Goal: Transaction & Acquisition: Purchase product/service

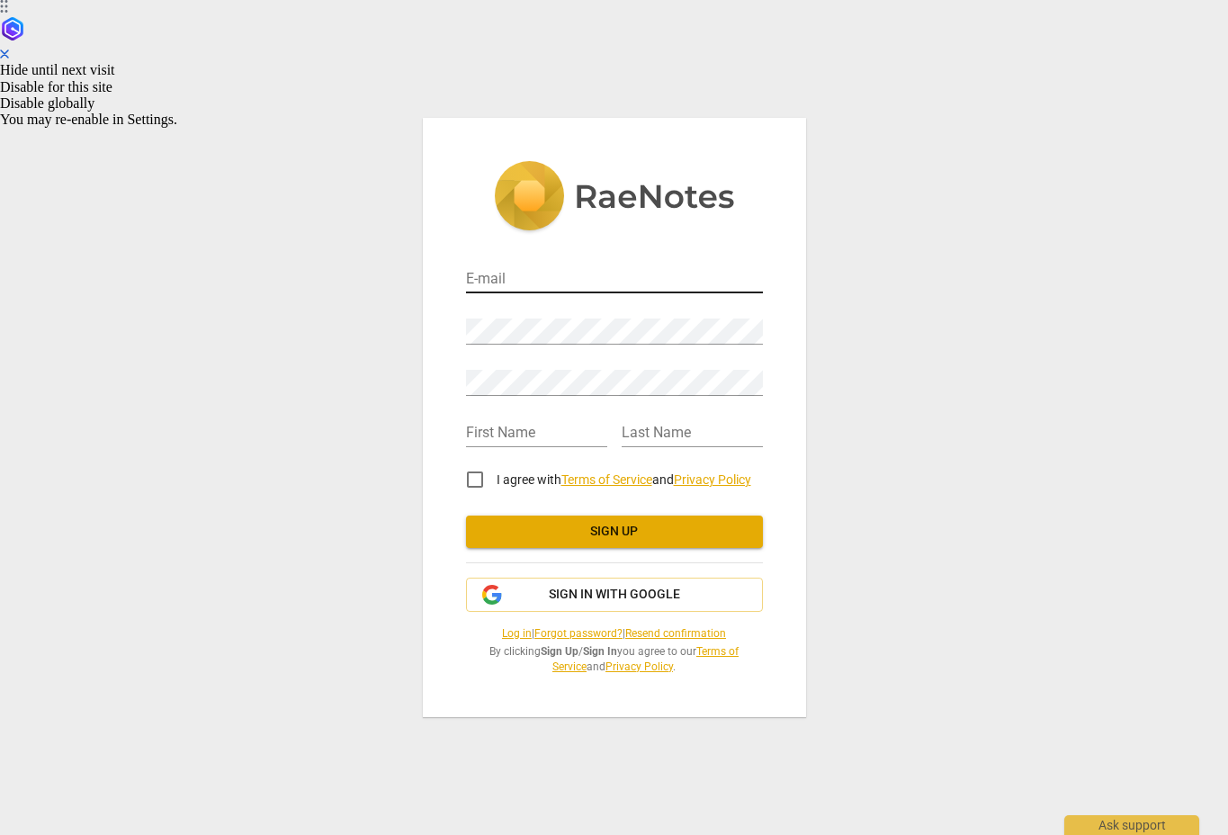
click at [529, 284] on input "email" at bounding box center [614, 280] width 297 height 26
type input "watknsm@amazon.com"
click at [494, 422] on input "text" at bounding box center [536, 434] width 141 height 26
type input "[PERSON_NAME]"
type input "Watkins"
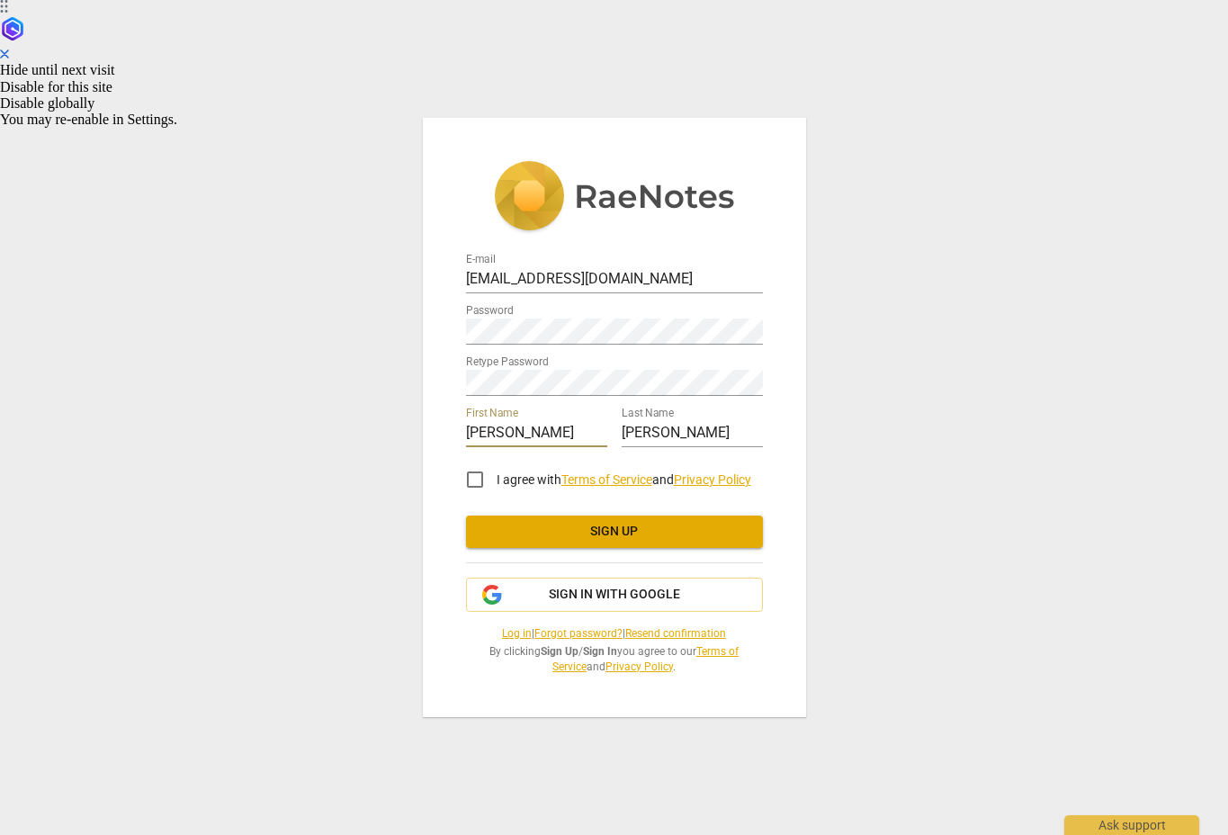
click at [479, 480] on input "I agree with Terms of Service and Privacy Policy" at bounding box center [475, 479] width 43 height 43
click at [541, 541] on button "Sign up" at bounding box center [614, 532] width 297 height 32
click at [589, 528] on span "Sign up" at bounding box center [615, 532] width 268 height 18
click at [473, 480] on input "I agree with Terms of Service and Privacy Policy" at bounding box center [475, 479] width 43 height 43
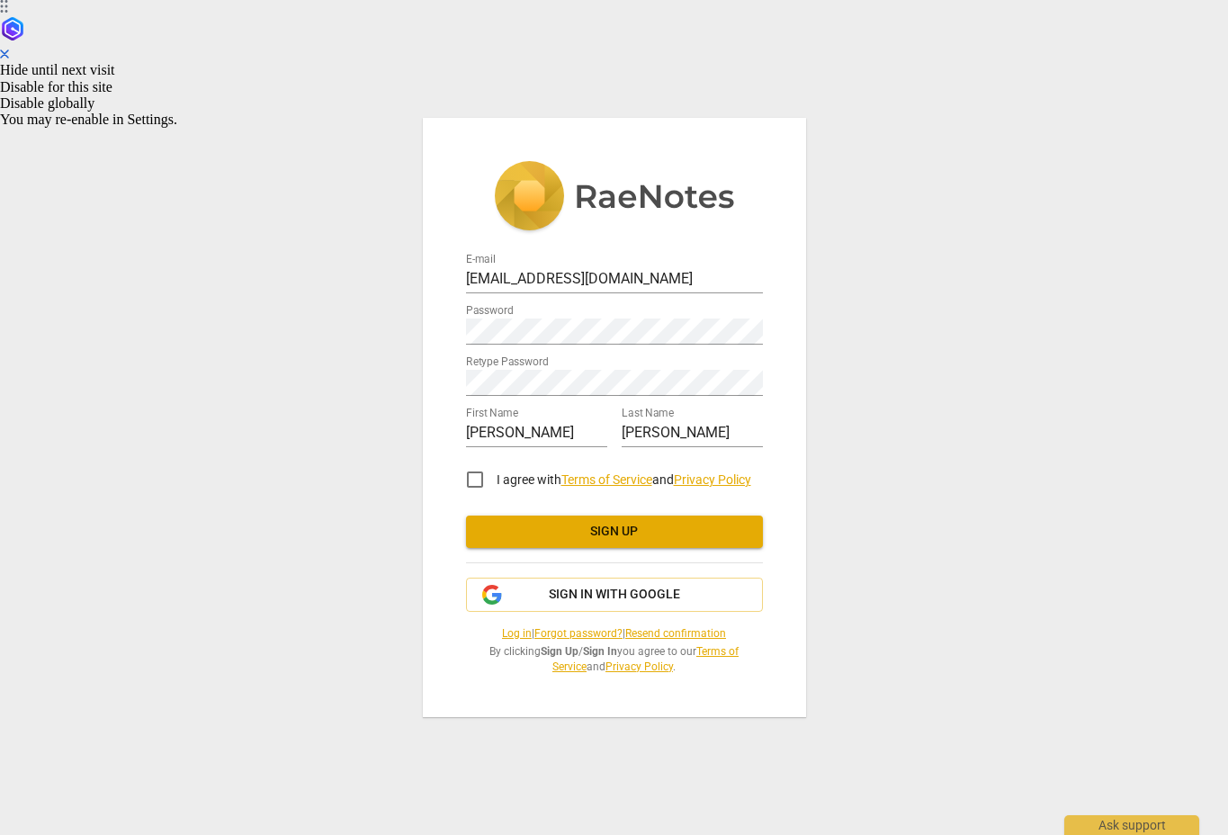
checkbox input "true"
click at [550, 428] on input "[PERSON_NAME]" at bounding box center [536, 434] width 141 height 26
type input "[PERSON_NAME]"
click at [689, 431] on input "Watkins" at bounding box center [692, 434] width 141 height 26
type input "Watkins"
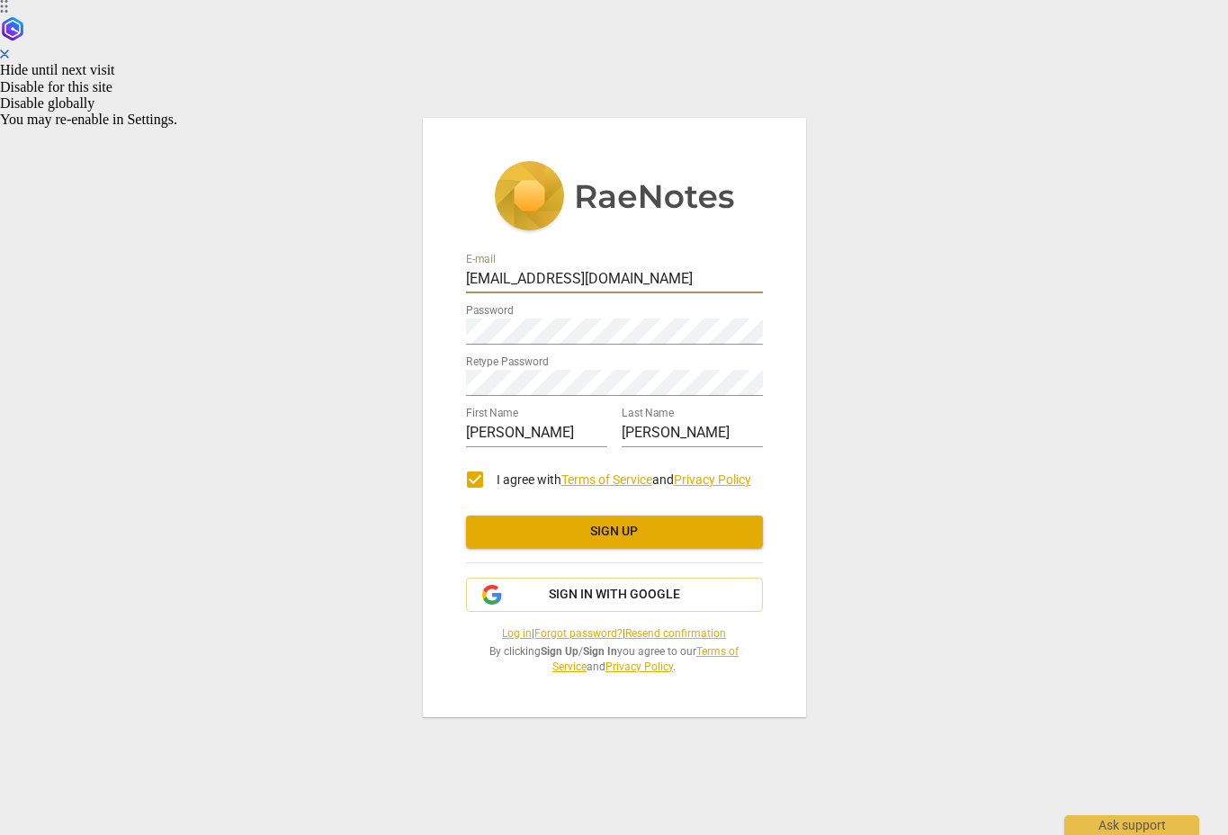
click at [652, 278] on input "watknsm@amazon.com" at bounding box center [614, 280] width 297 height 26
type input "watknsm@amazon.com"
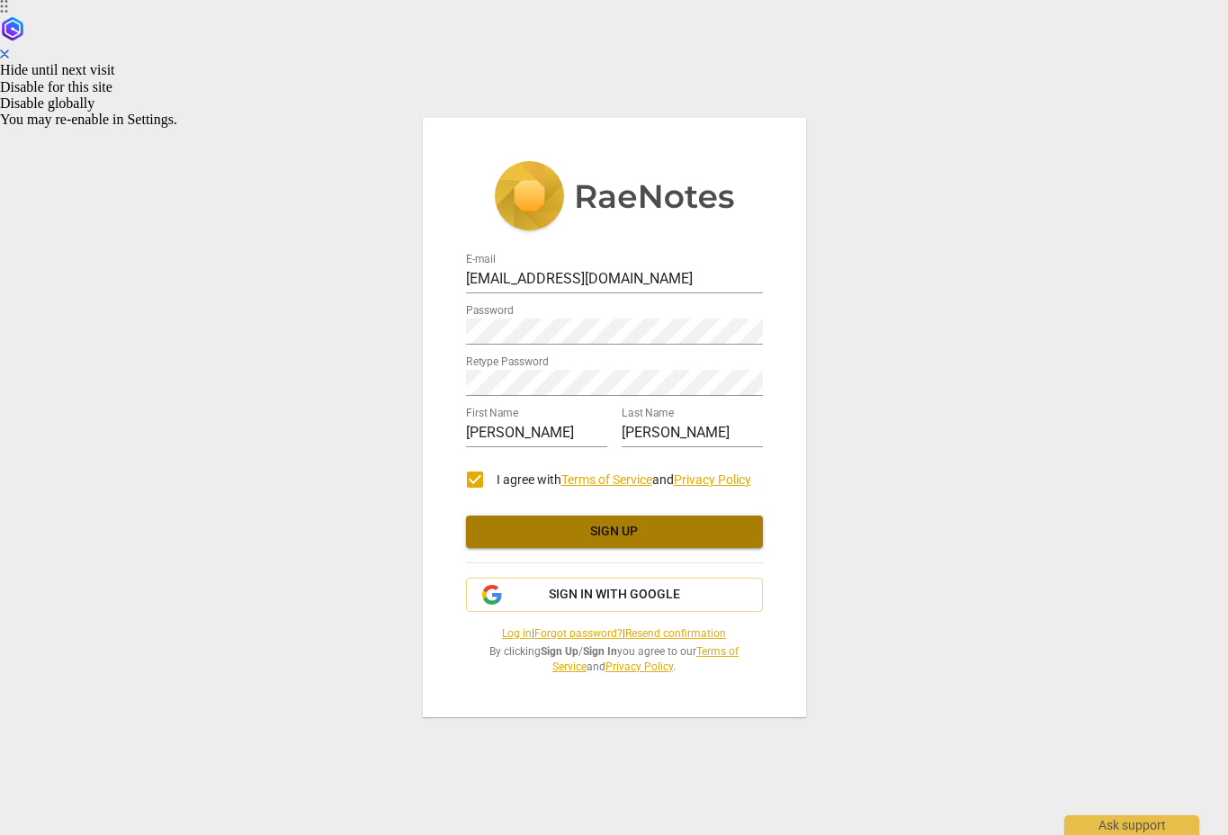
click at [608, 537] on span "Sign up" at bounding box center [615, 532] width 268 height 18
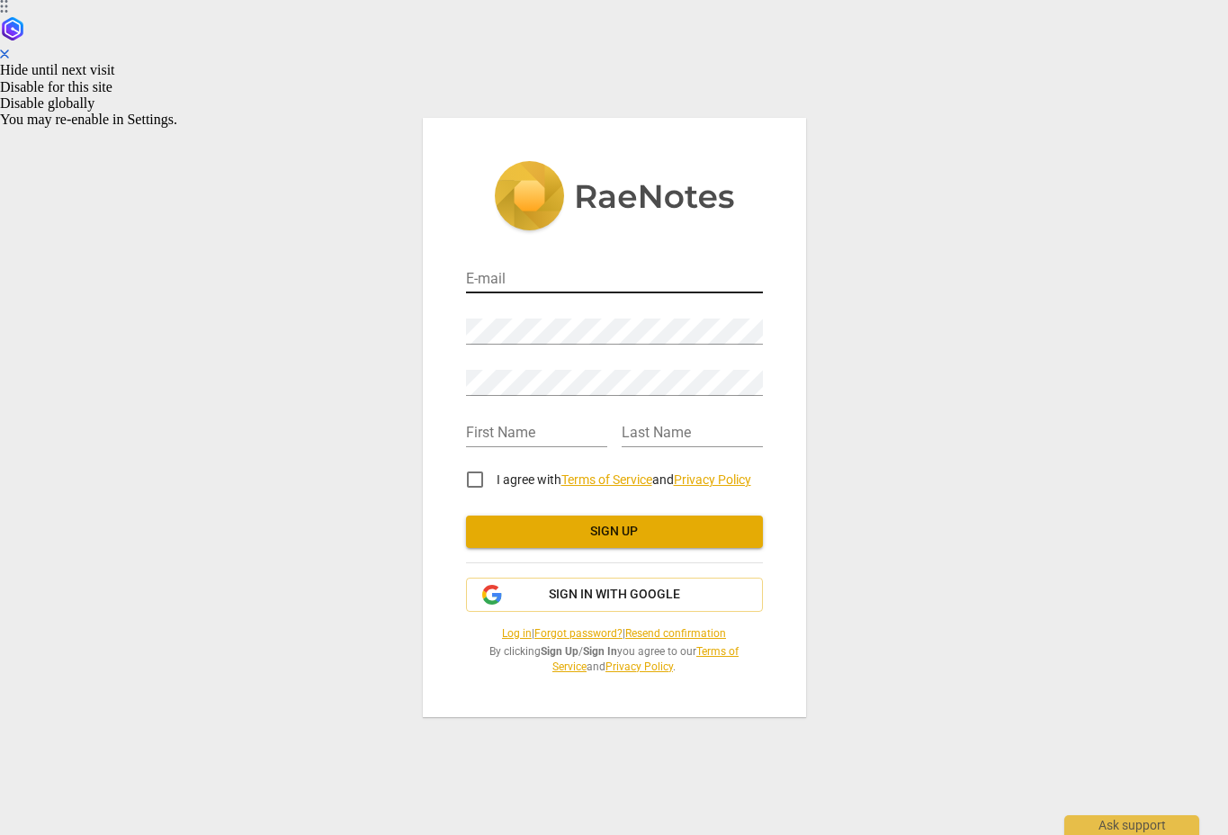
click at [530, 281] on input "email" at bounding box center [614, 280] width 297 height 26
type input "watknsm@amazon.com"
click at [515, 430] on input "text" at bounding box center [536, 434] width 141 height 26
type input "[PERSON_NAME]"
type input "Watkins"
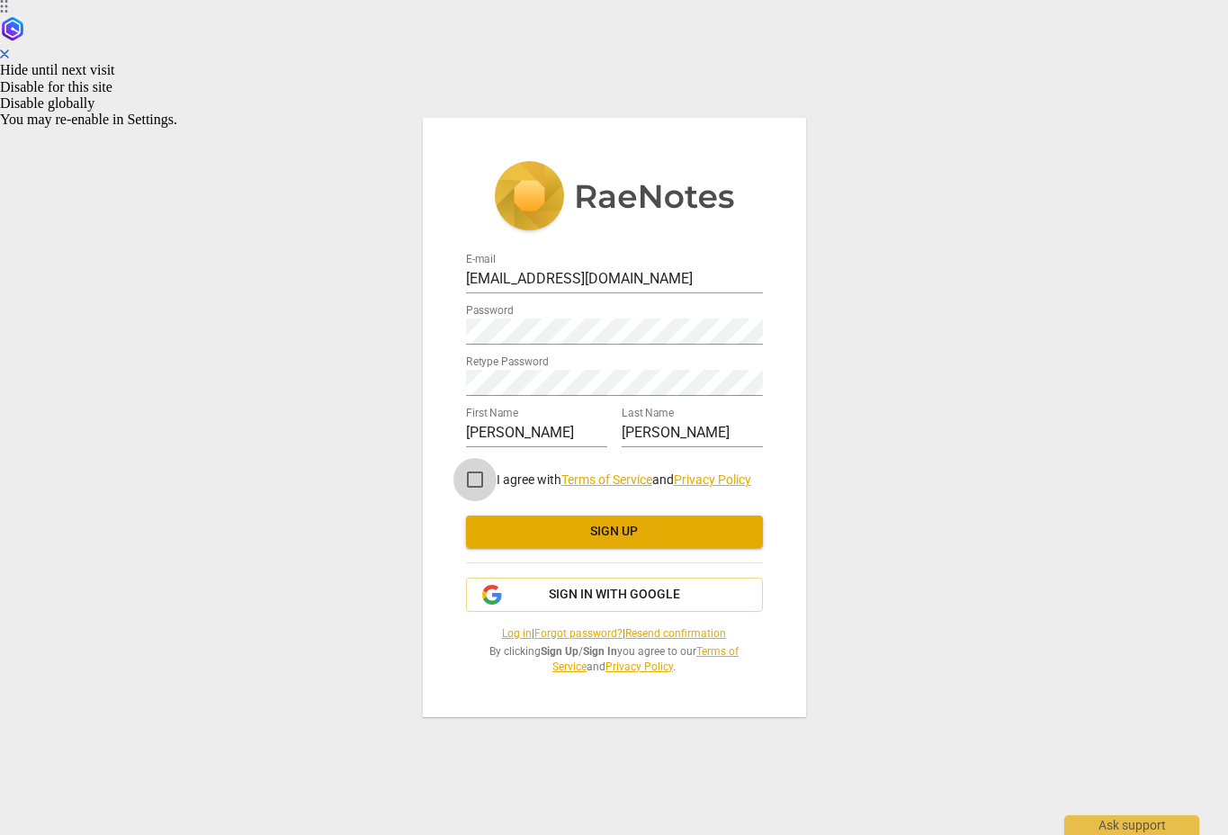
click at [475, 477] on input "I agree with Terms of Service and Privacy Policy" at bounding box center [475, 479] width 43 height 43
checkbox input "true"
click at [612, 537] on span "Sign up" at bounding box center [615, 532] width 268 height 18
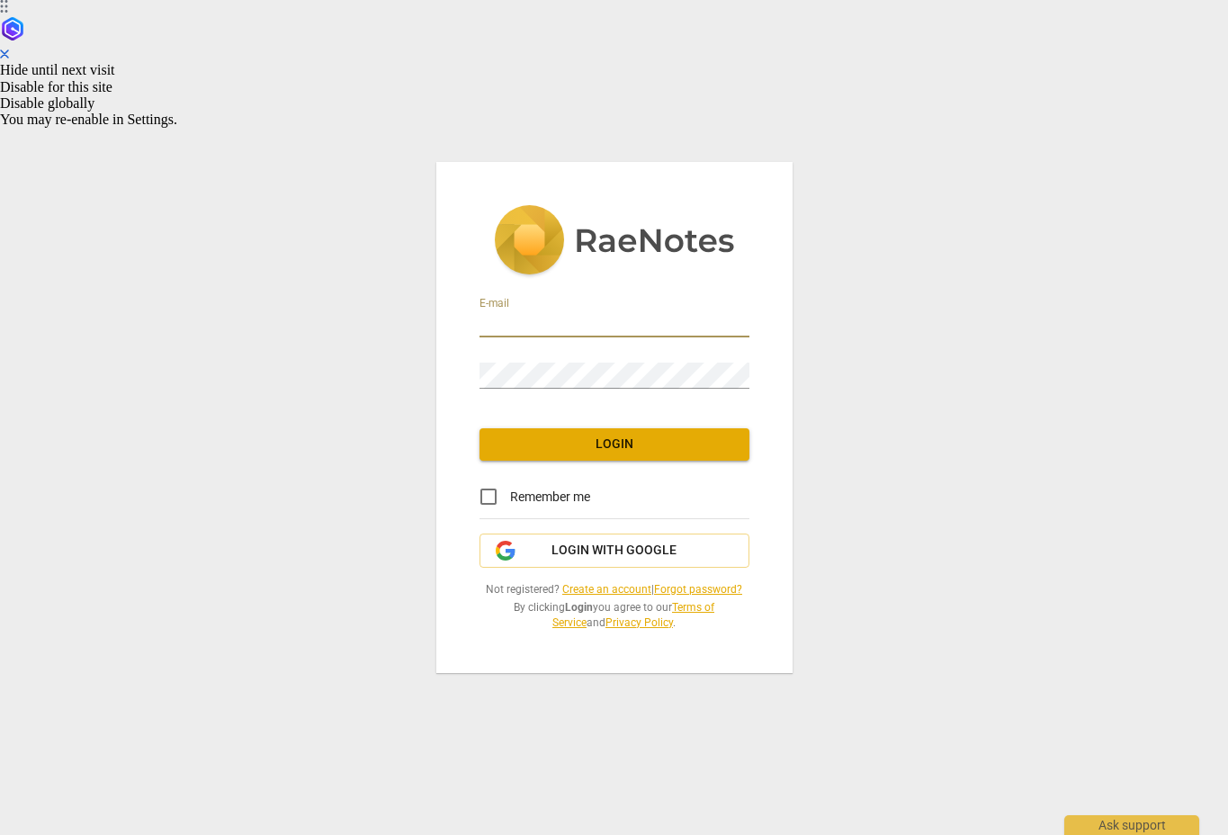
click at [535, 323] on input "email" at bounding box center [615, 324] width 270 height 26
type input "watknsm@amazon.com"
click at [493, 495] on input "Remember me" at bounding box center [488, 496] width 43 height 43
checkbox input "true"
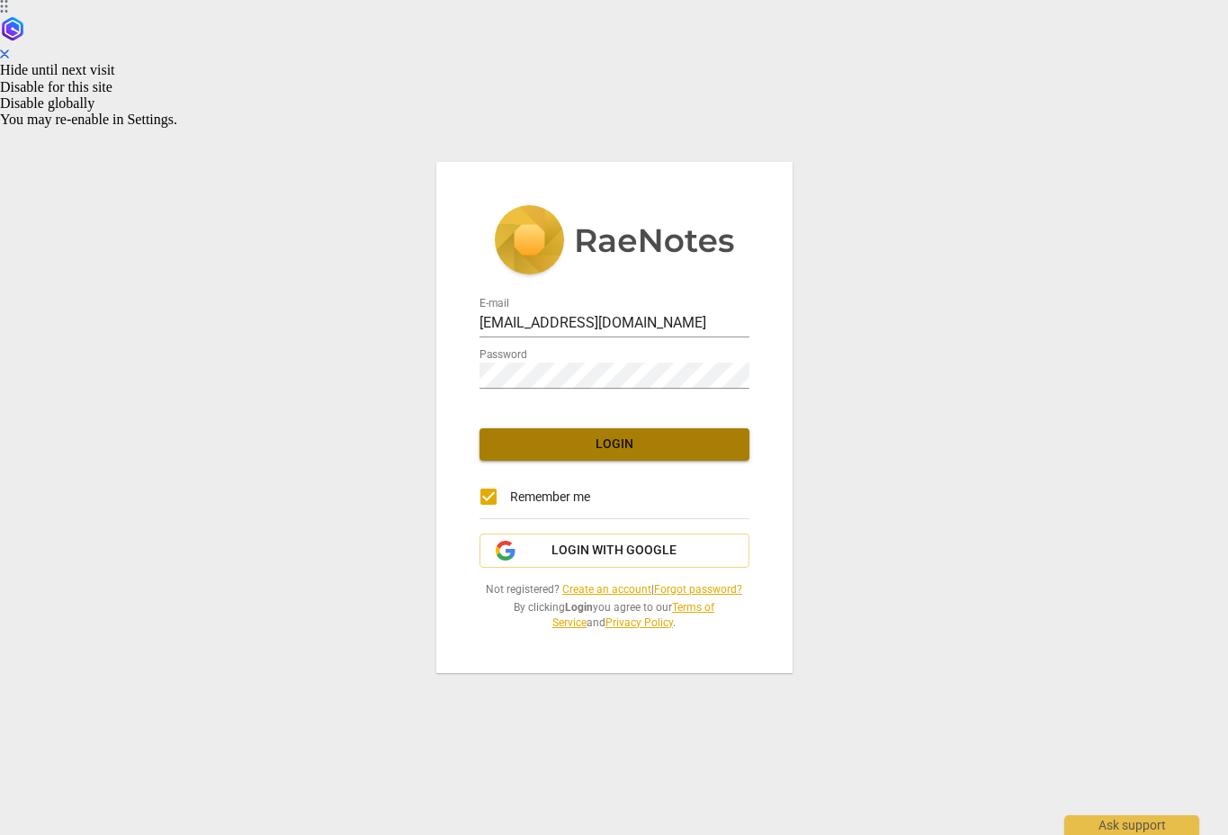
click at [607, 441] on span "Login" at bounding box center [614, 445] width 241 height 18
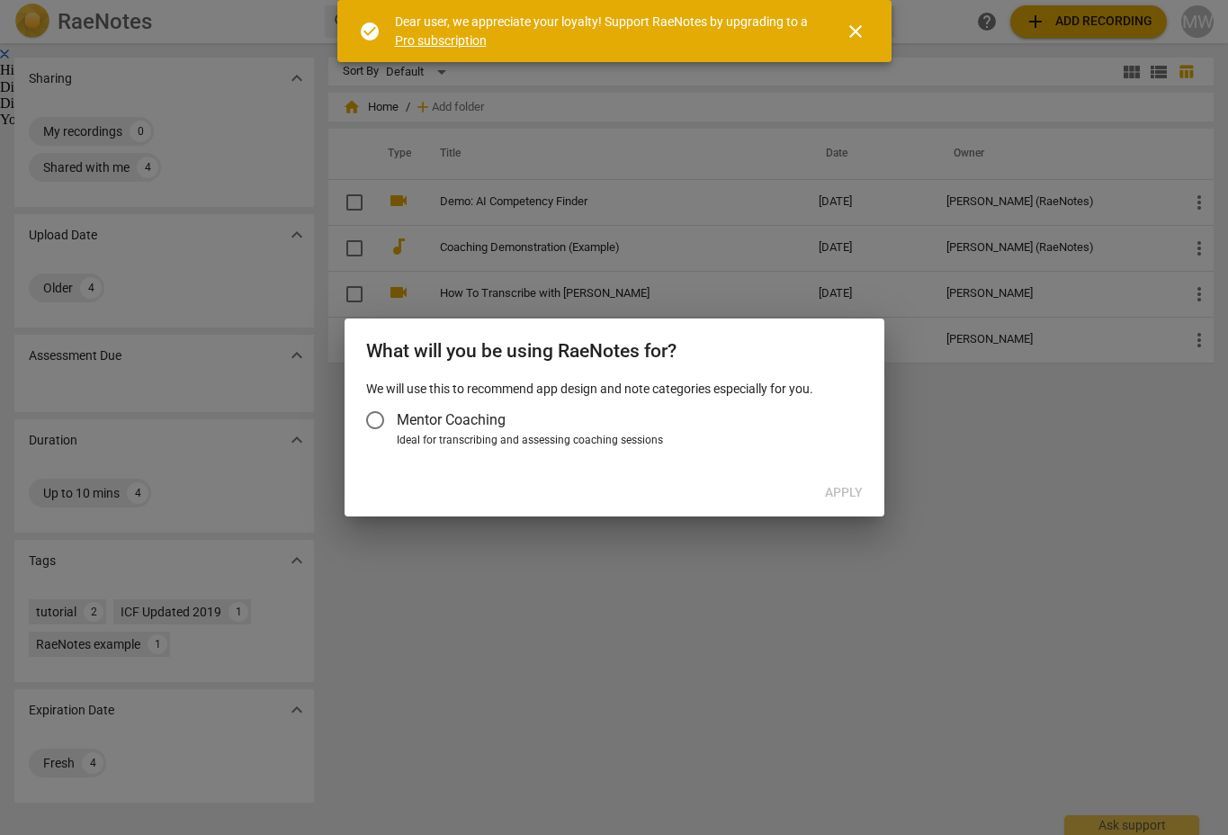
click at [381, 420] on input "Mentor Coaching" at bounding box center [375, 420] width 43 height 43
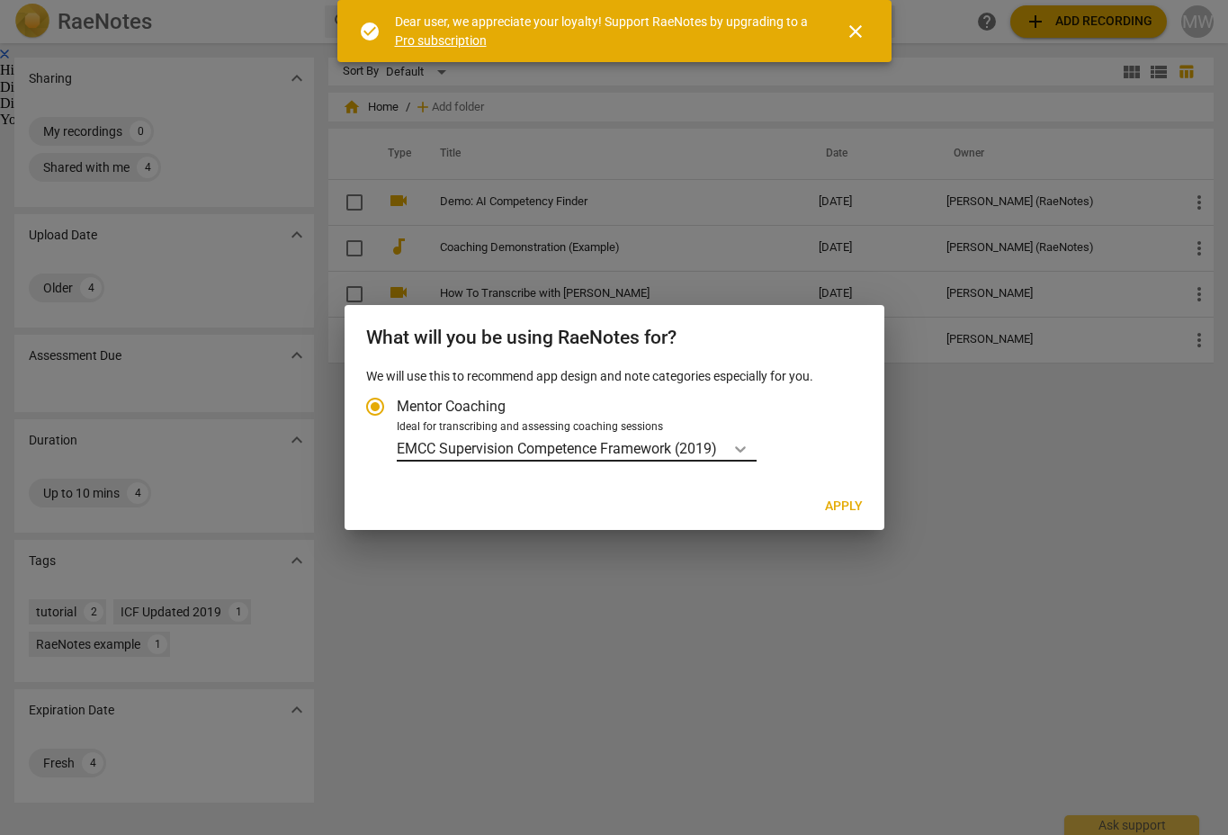
click at [745, 449] on icon "Account type" at bounding box center [740, 449] width 11 height 6
click at [0, 0] on input "Ideal for transcribing and assessing coaching sessions EMCC Supervision Compete…" at bounding box center [0, 0] width 0 height 0
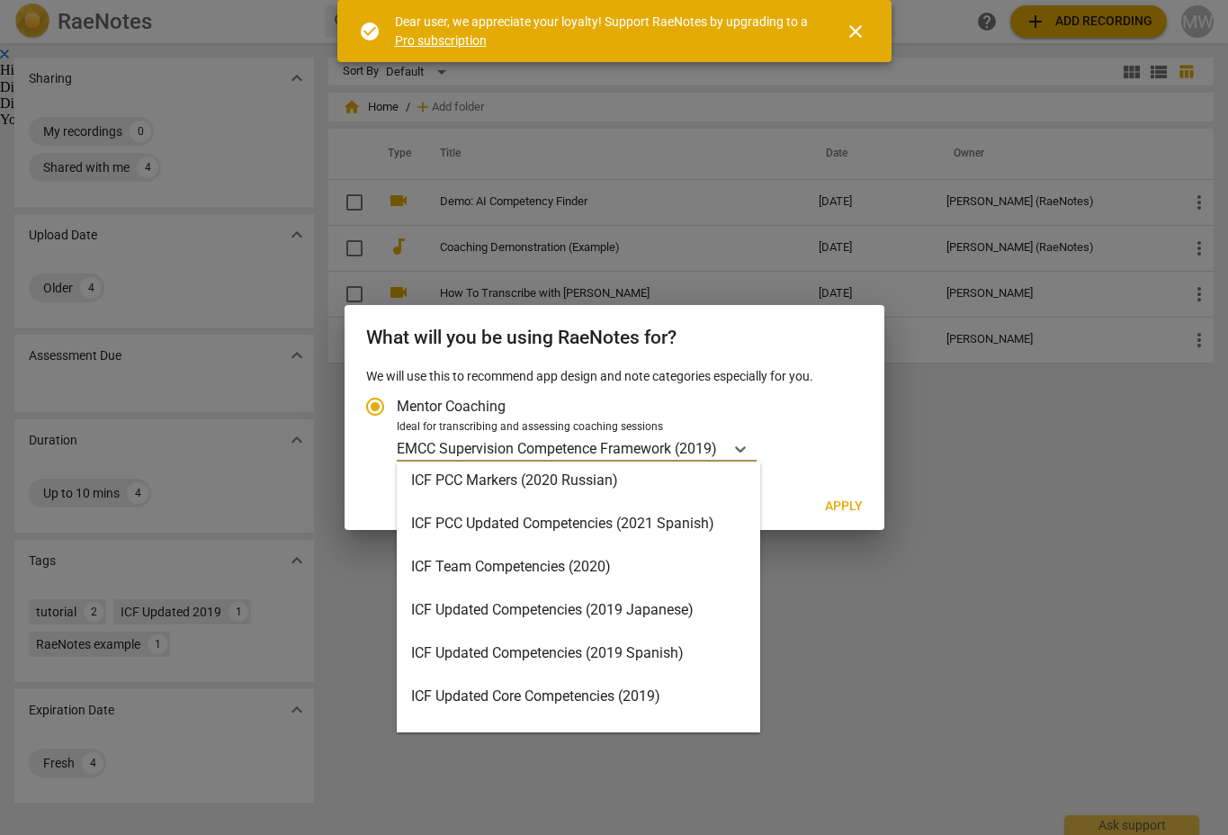
scroll to position [139, 0]
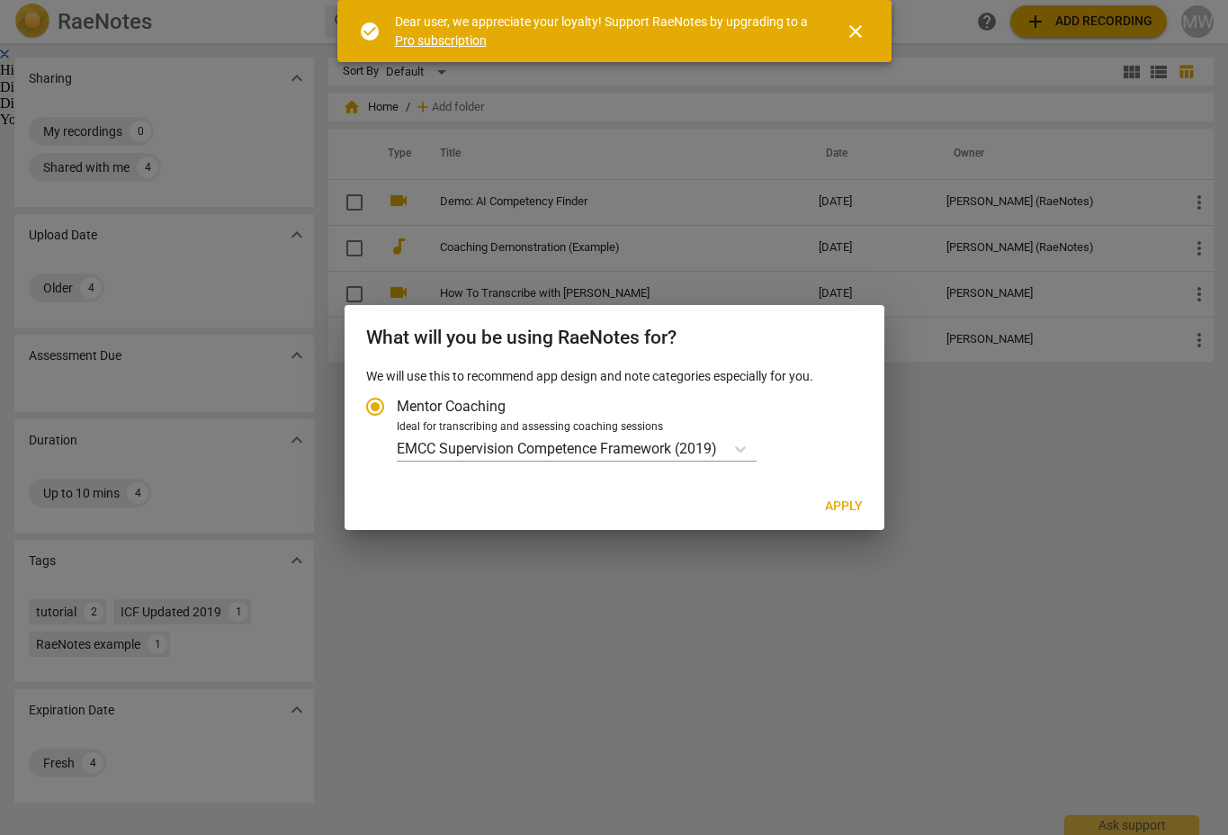
click at [853, 32] on span "close" at bounding box center [856, 32] width 22 height 22
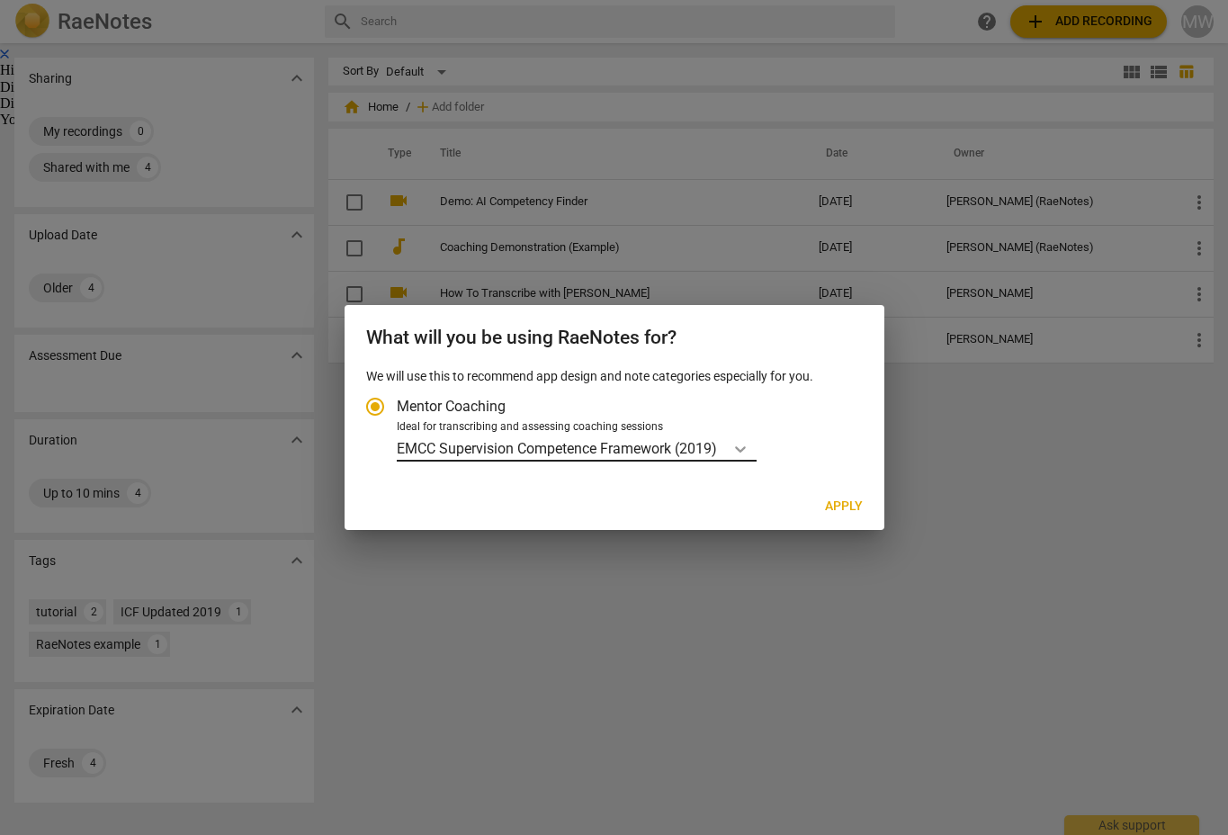
click at [743, 445] on icon "Account type" at bounding box center [741, 449] width 18 height 18
click at [0, 0] on input "Ideal for transcribing and assessing coaching sessions EMCC Supervision Compete…" at bounding box center [0, 0] width 0 height 0
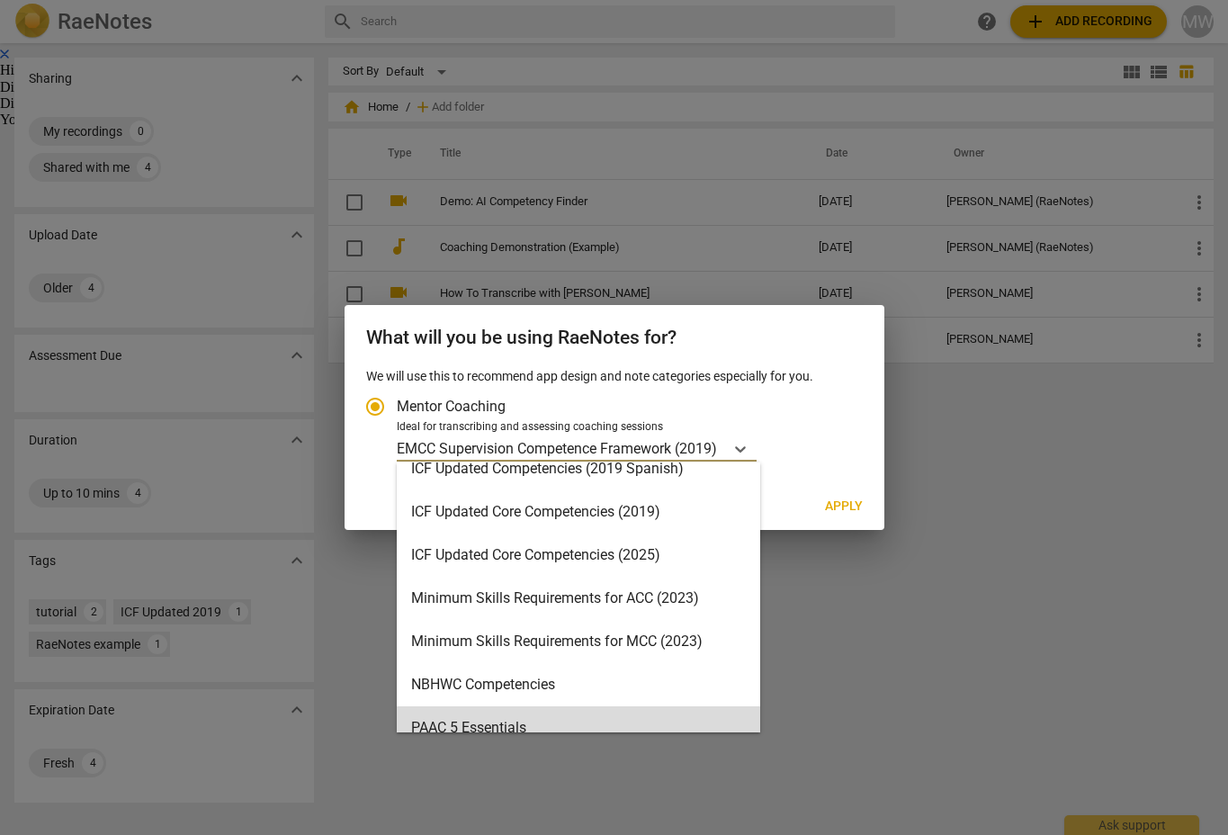
scroll to position [317, 0]
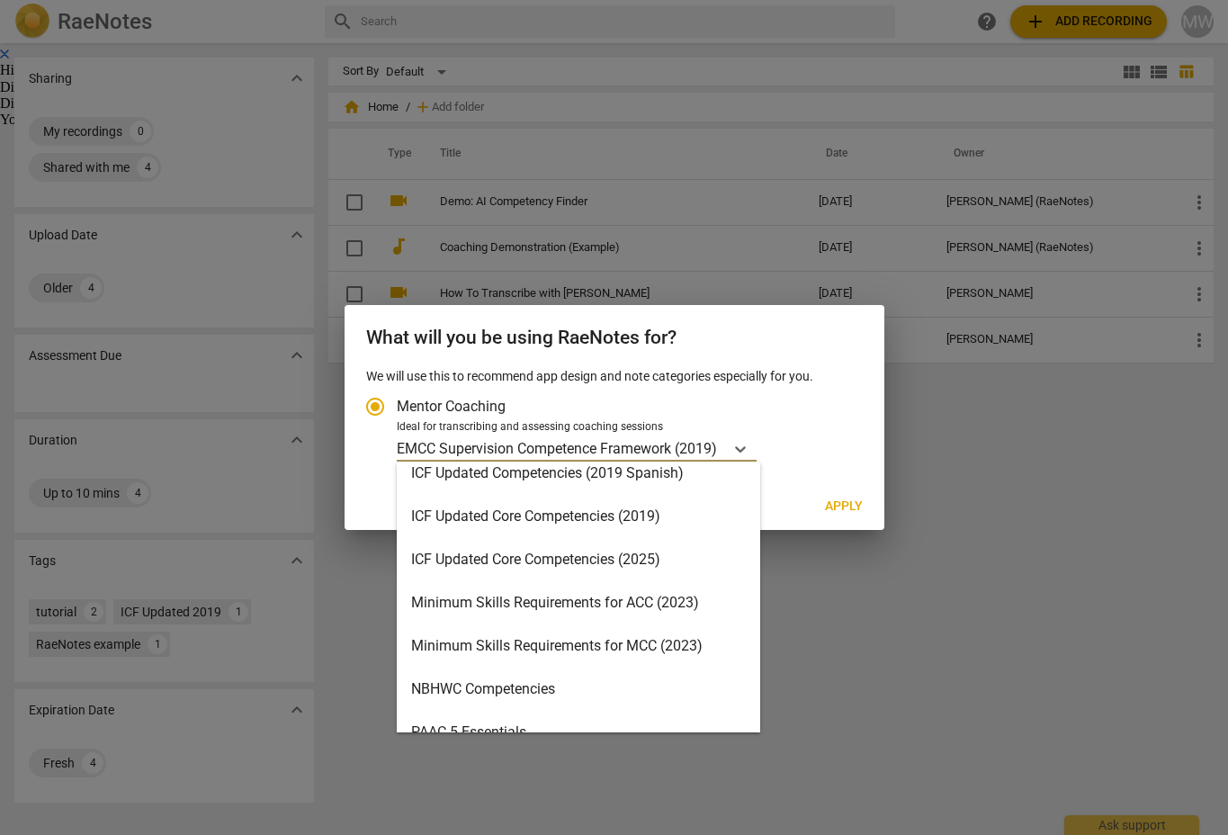
click at [561, 600] on div "Minimum Skills Requirements for ACC (2023)" at bounding box center [579, 602] width 364 height 43
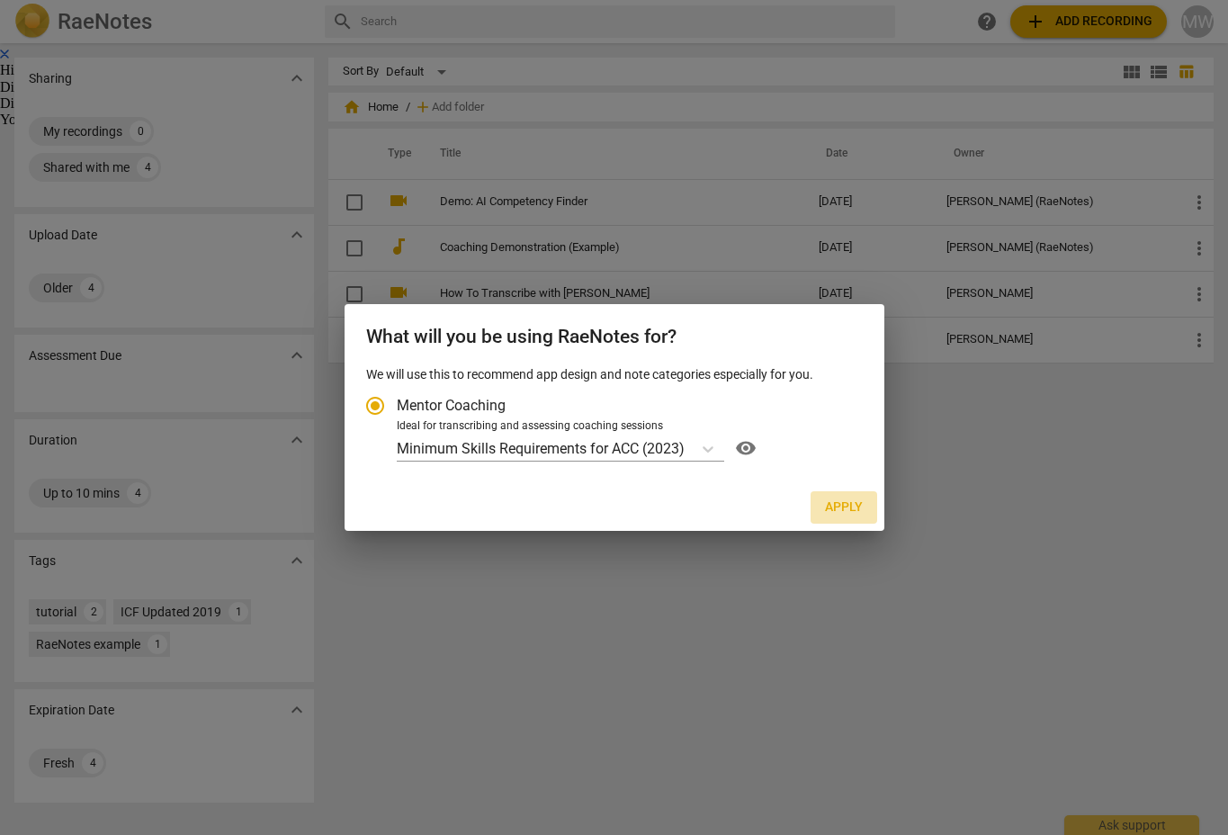
click at [850, 506] on span "Apply" at bounding box center [844, 508] width 38 height 18
radio input "false"
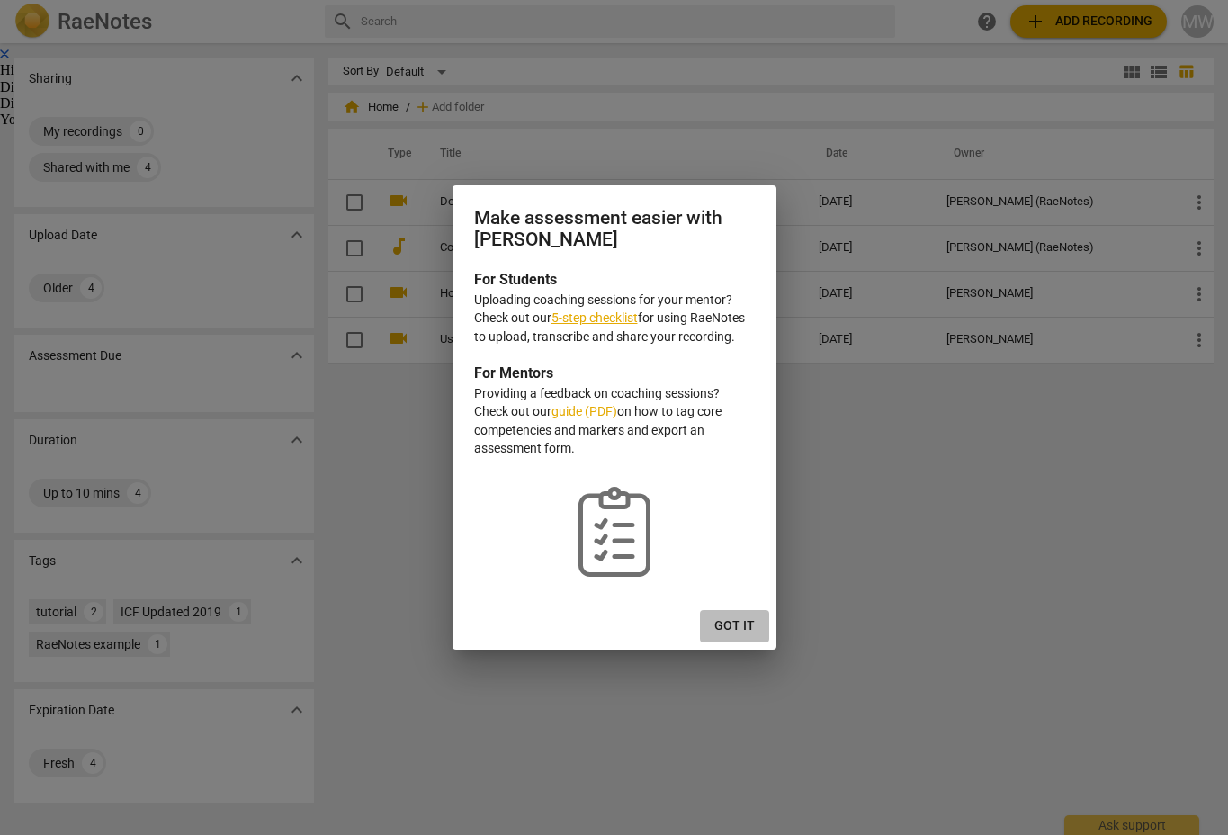
click at [736, 632] on span "Got it" at bounding box center [735, 626] width 40 height 18
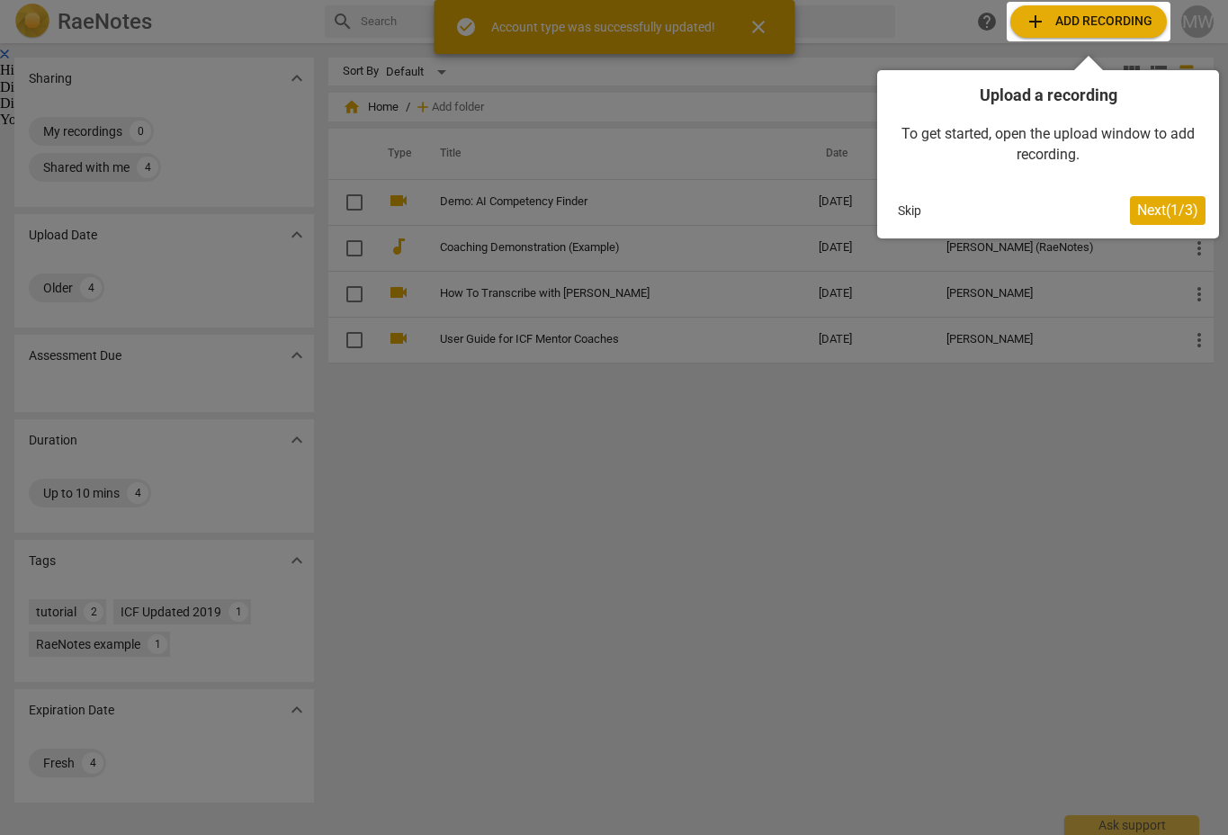
click at [1166, 211] on span "Next ( 1 / 3 )" at bounding box center [1168, 210] width 61 height 17
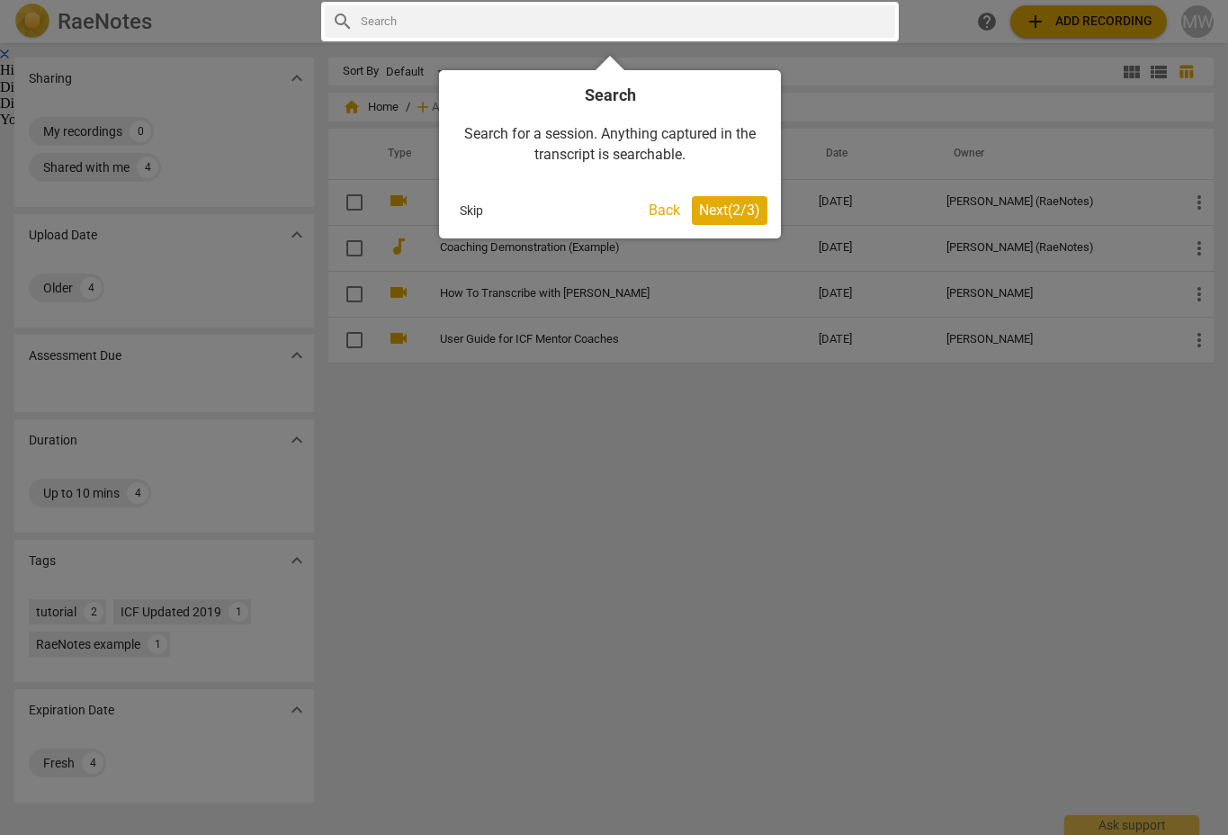
click at [721, 210] on span "Next ( 2 / 3 )" at bounding box center [729, 210] width 61 height 17
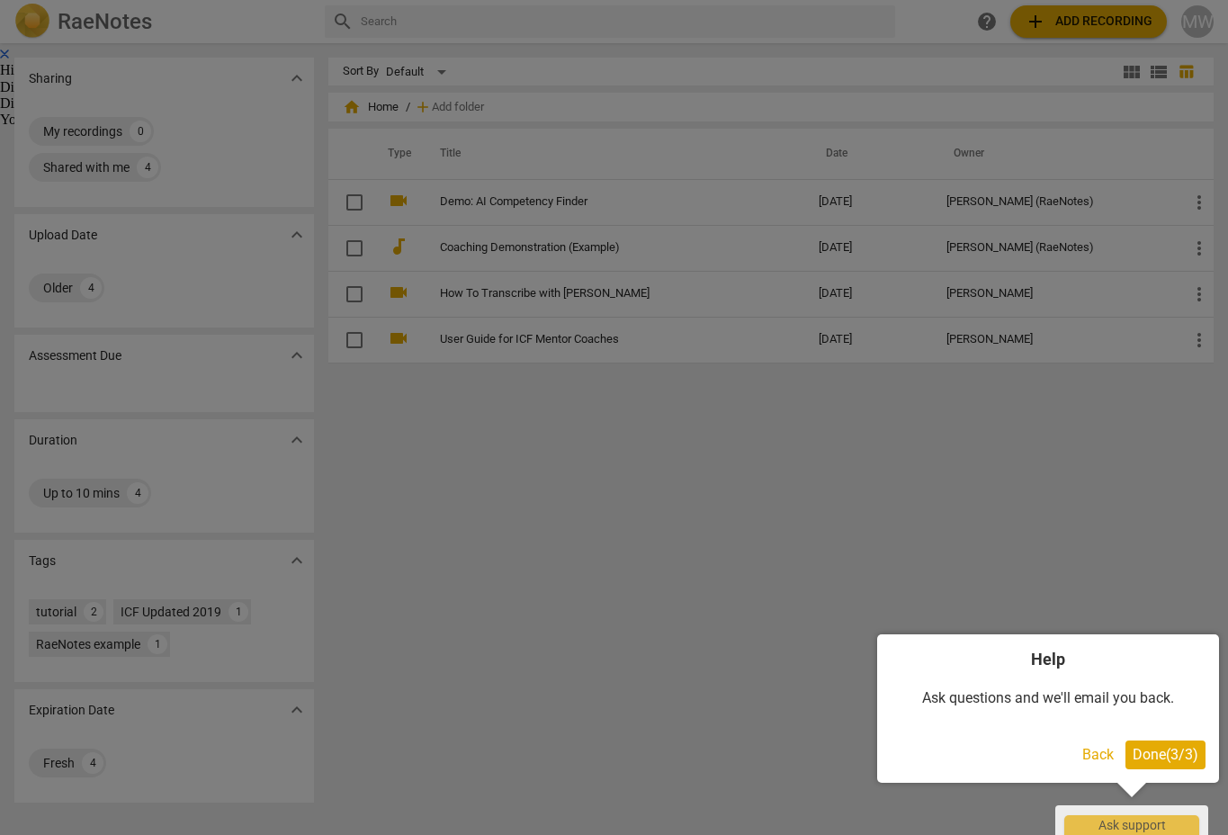
click at [1153, 756] on span "Done ( 3 / 3 )" at bounding box center [1166, 754] width 66 height 17
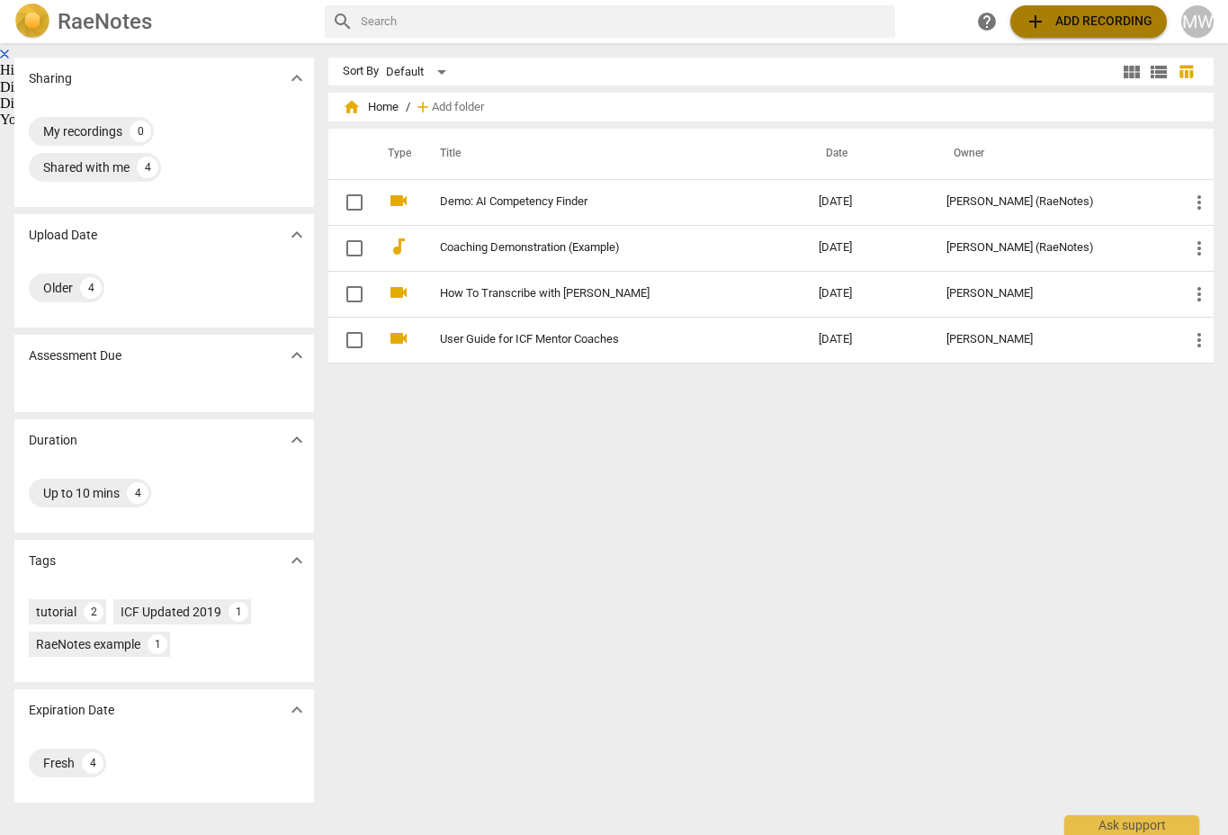
click at [1075, 19] on span "add Add recording" at bounding box center [1089, 22] width 128 height 22
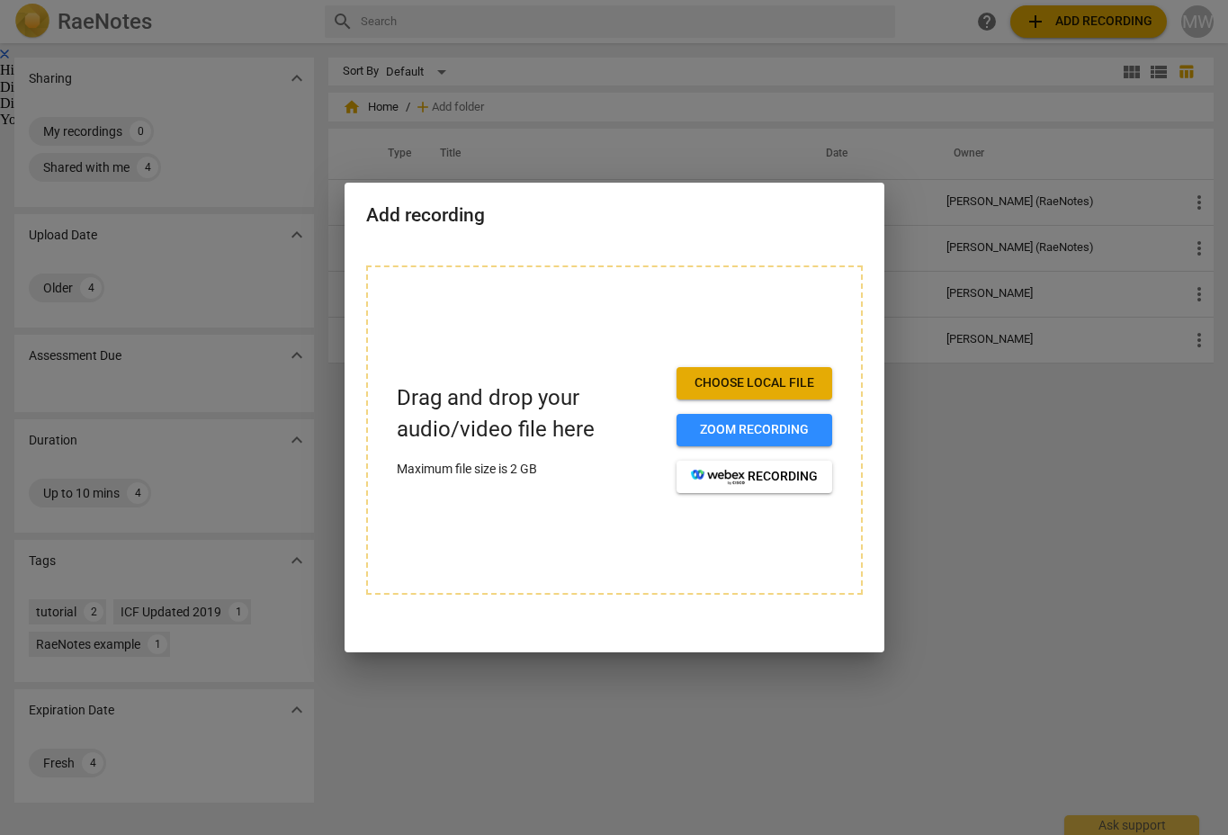
click at [765, 377] on span "Choose local file" at bounding box center [754, 383] width 127 height 18
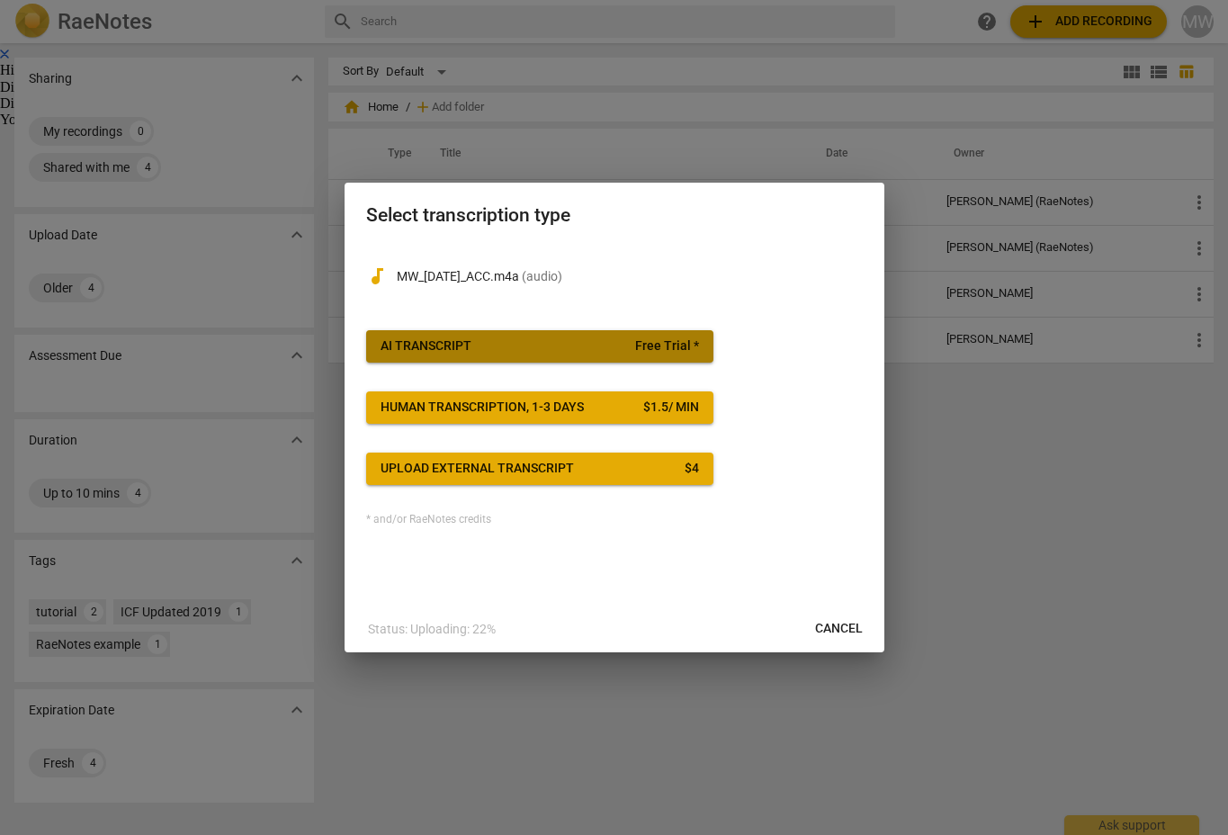
click at [557, 341] on span "AI Transcript Free Trial *" at bounding box center [540, 346] width 319 height 18
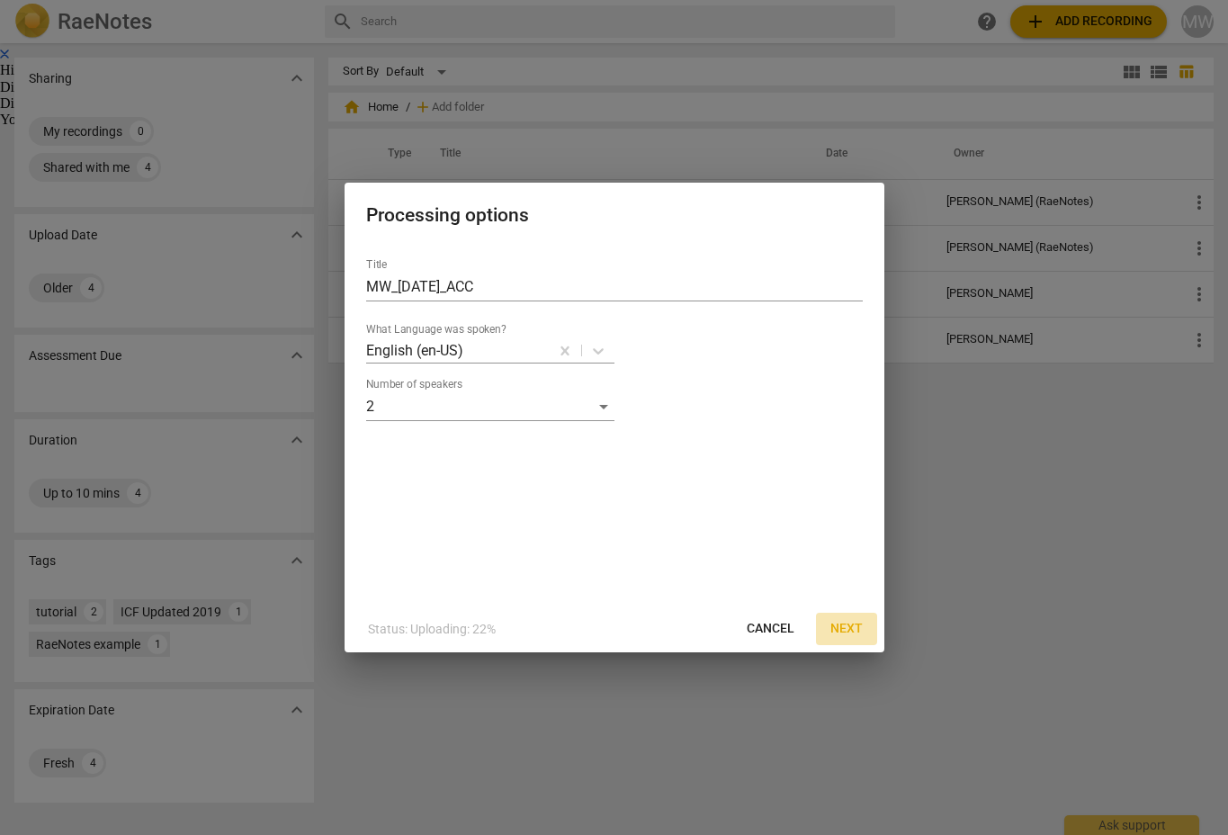
click at [844, 628] on span "Next" at bounding box center [847, 629] width 32 height 18
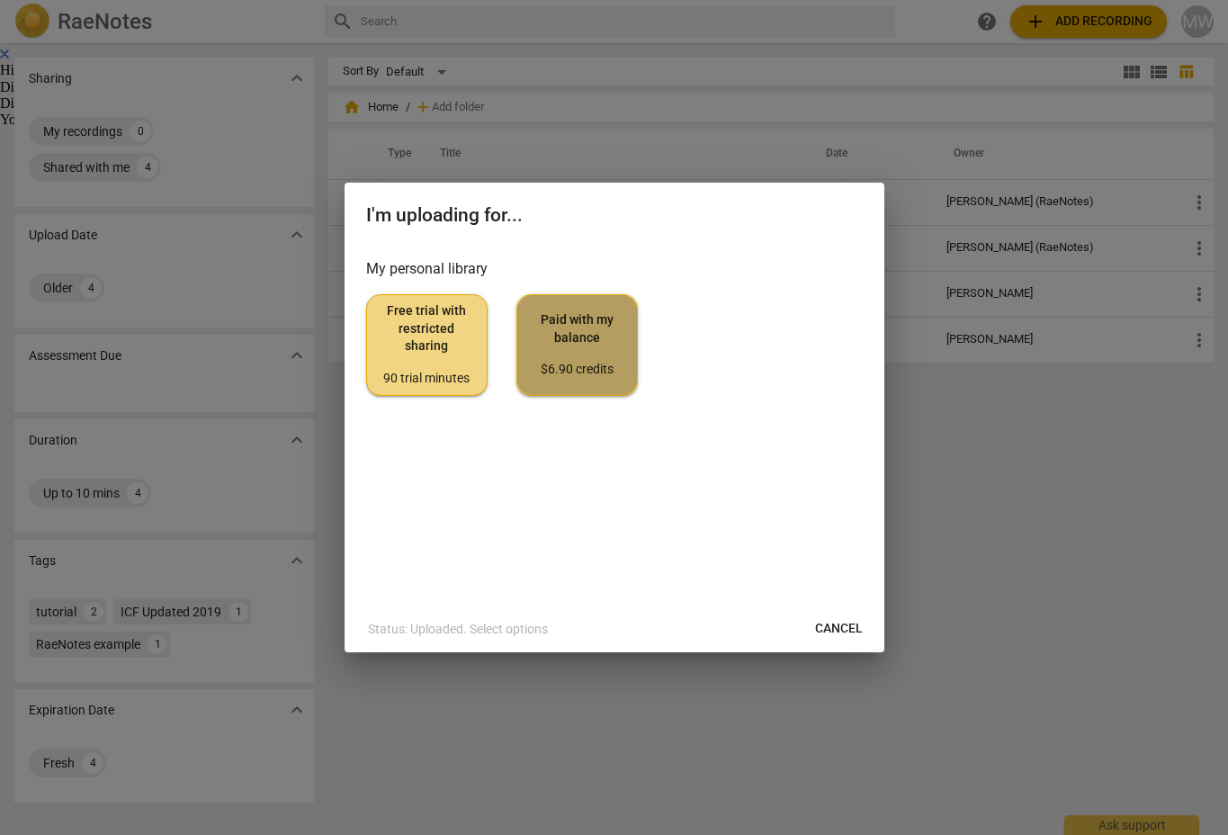
click at [583, 337] on span "Paid with my balance $6.90 credits" at bounding box center [577, 344] width 91 height 67
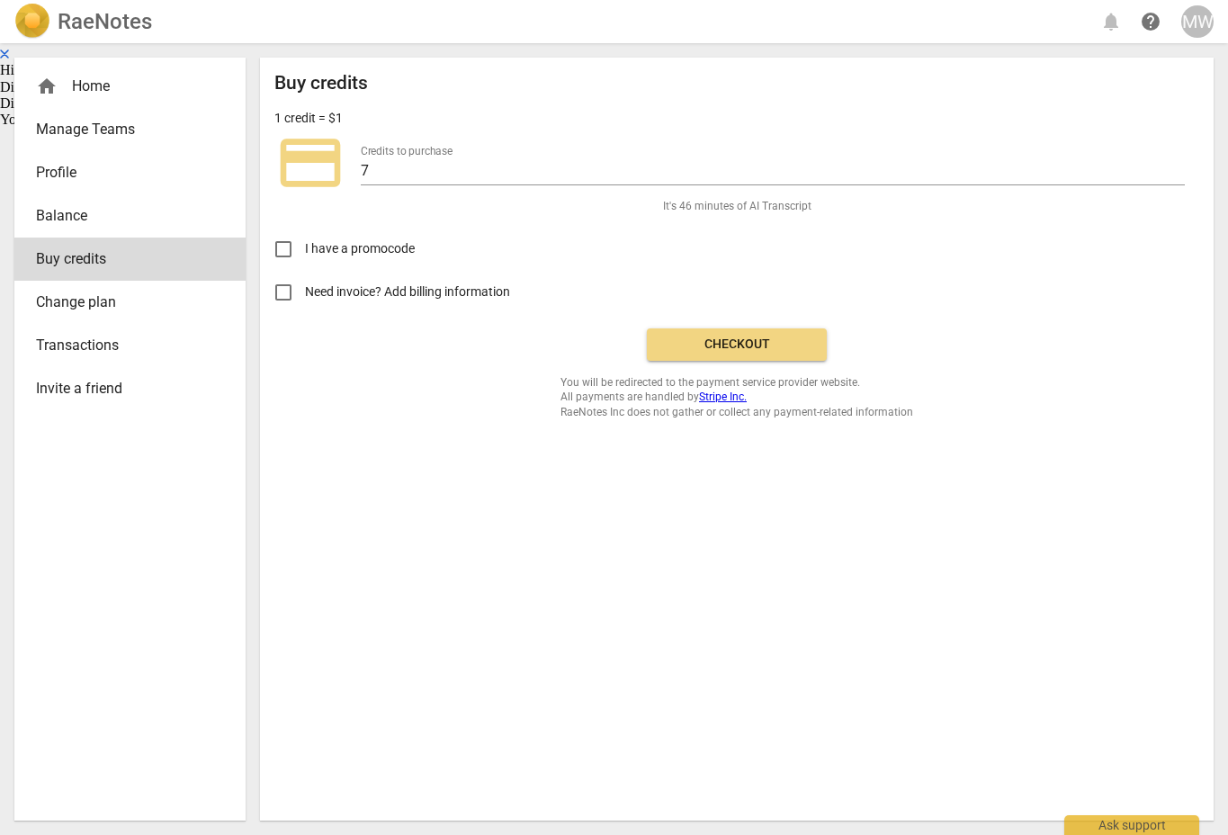
click at [750, 339] on span "Checkout" at bounding box center [736, 345] width 151 height 18
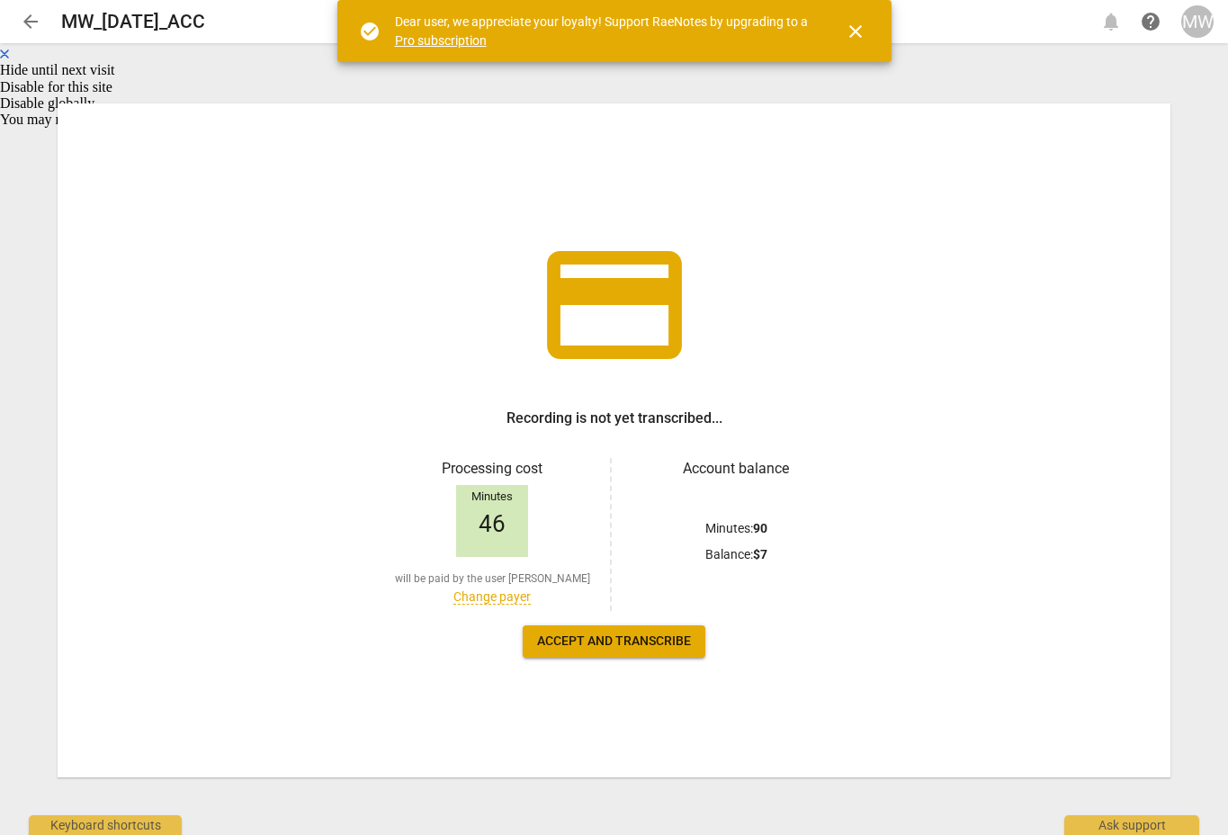
click at [617, 636] on span "Accept and transcribe" at bounding box center [614, 642] width 154 height 18
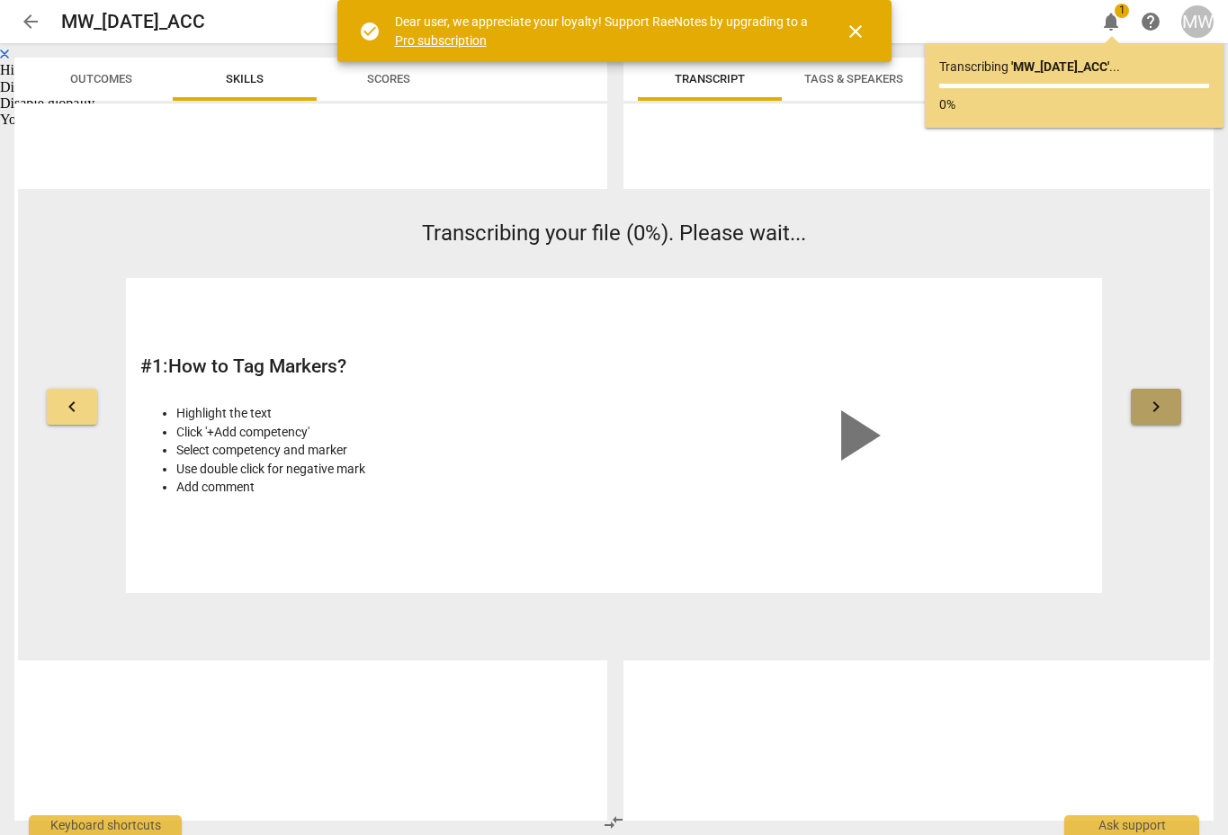
click at [1161, 409] on span "keyboard_arrow_right" at bounding box center [1157, 407] width 22 height 22
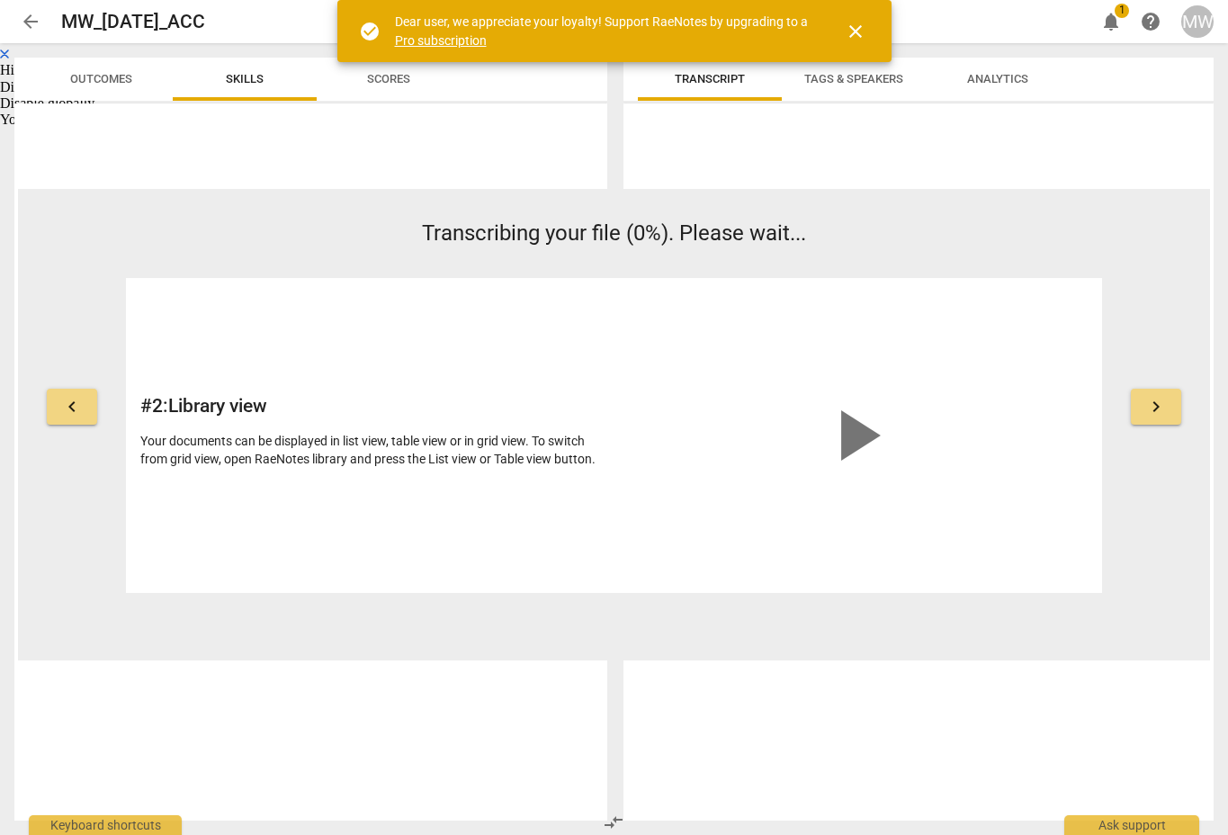
click at [1155, 407] on span "keyboard_arrow_right" at bounding box center [1157, 407] width 22 height 22
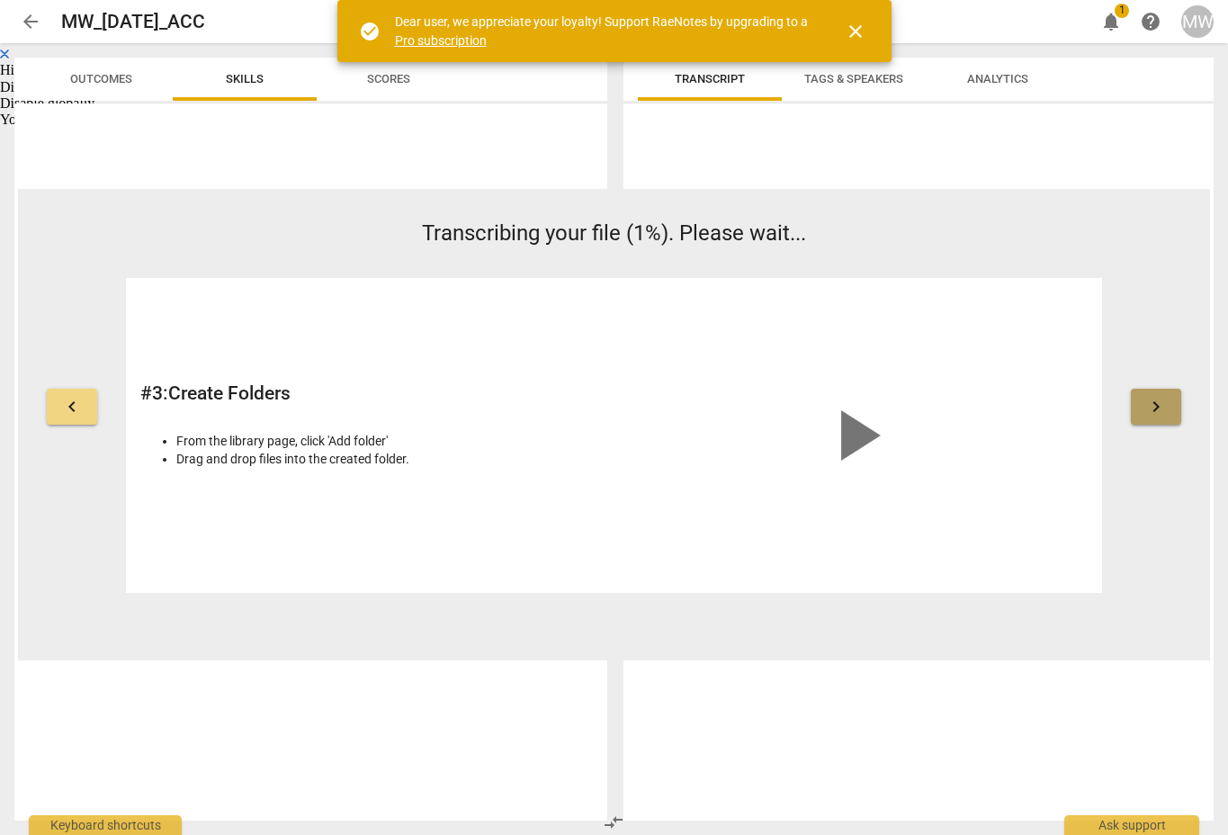
click at [1155, 407] on span "keyboard_arrow_right" at bounding box center [1157, 407] width 22 height 22
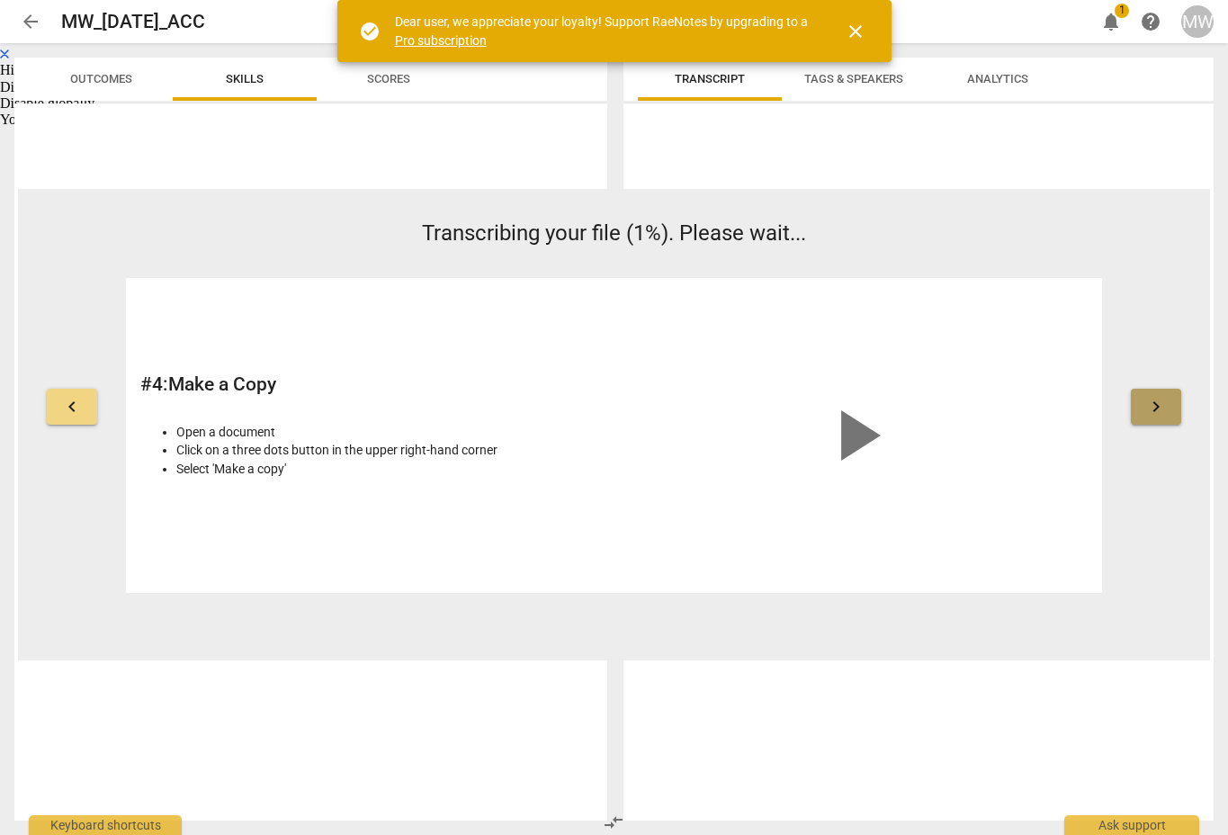
click at [1155, 407] on span "keyboard_arrow_right" at bounding box center [1157, 407] width 22 height 22
